Goal: Task Accomplishment & Management: Manage account settings

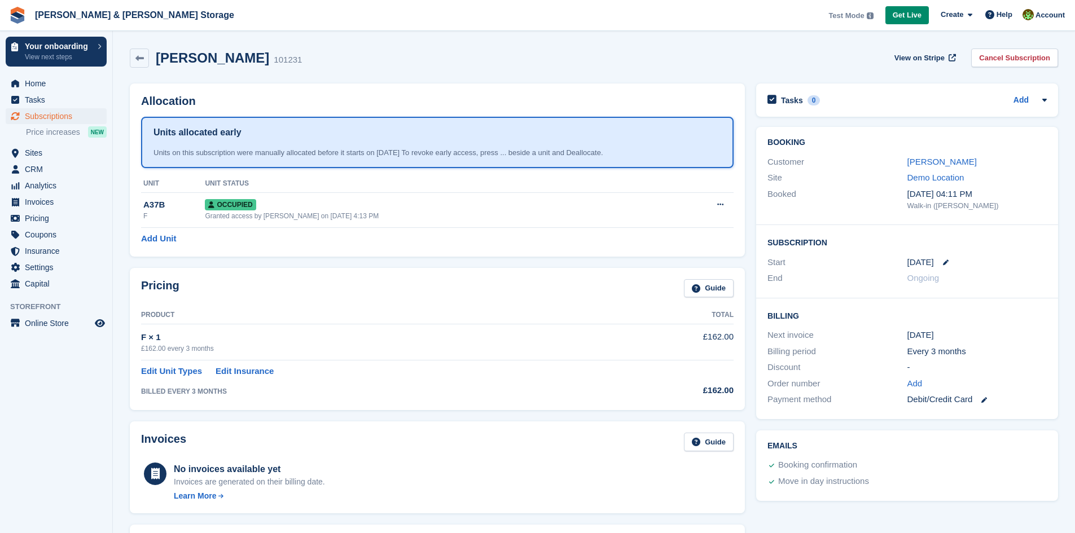
scroll to position [99, 0]
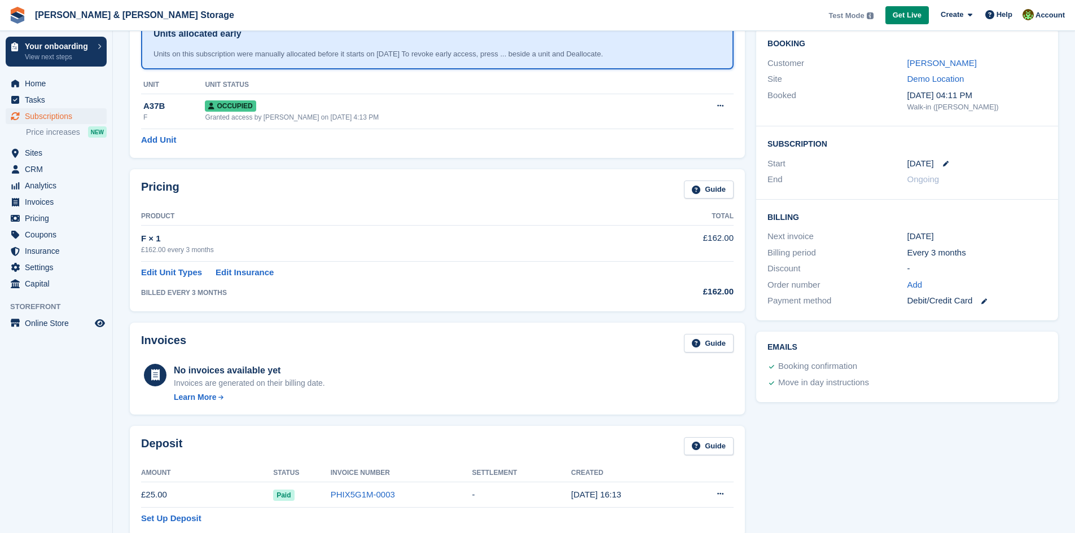
click at [1058, 17] on span "Account" at bounding box center [1049, 15] width 29 height 11
click at [971, 109] on div "Logout" at bounding box center [961, 114] width 27 height 12
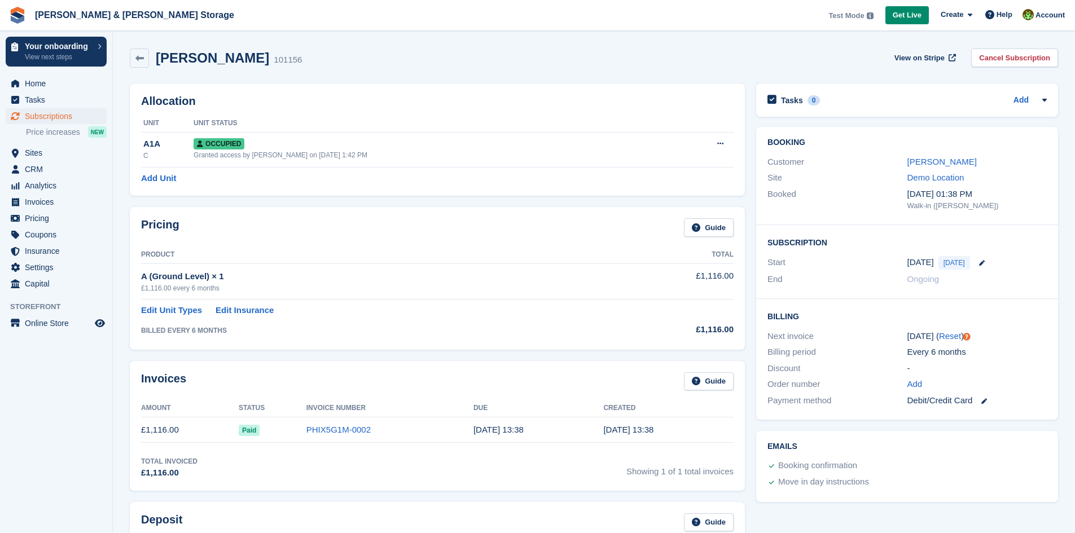
click at [1055, 28] on div "Test Mode Your account is currently in Test Mode. This allows you to experiment…" at bounding box center [946, 15] width 247 height 30
click at [1054, 20] on span "Account" at bounding box center [1049, 15] width 29 height 11
click at [969, 121] on div "Account & Billing Edit Profile Logout" at bounding box center [1003, 100] width 133 height 58
click at [969, 115] on div "Tasks 0 Add No tasks related to Subscription #101156" at bounding box center [907, 99] width 302 height 33
